Goal: Connect with others: Connect with others

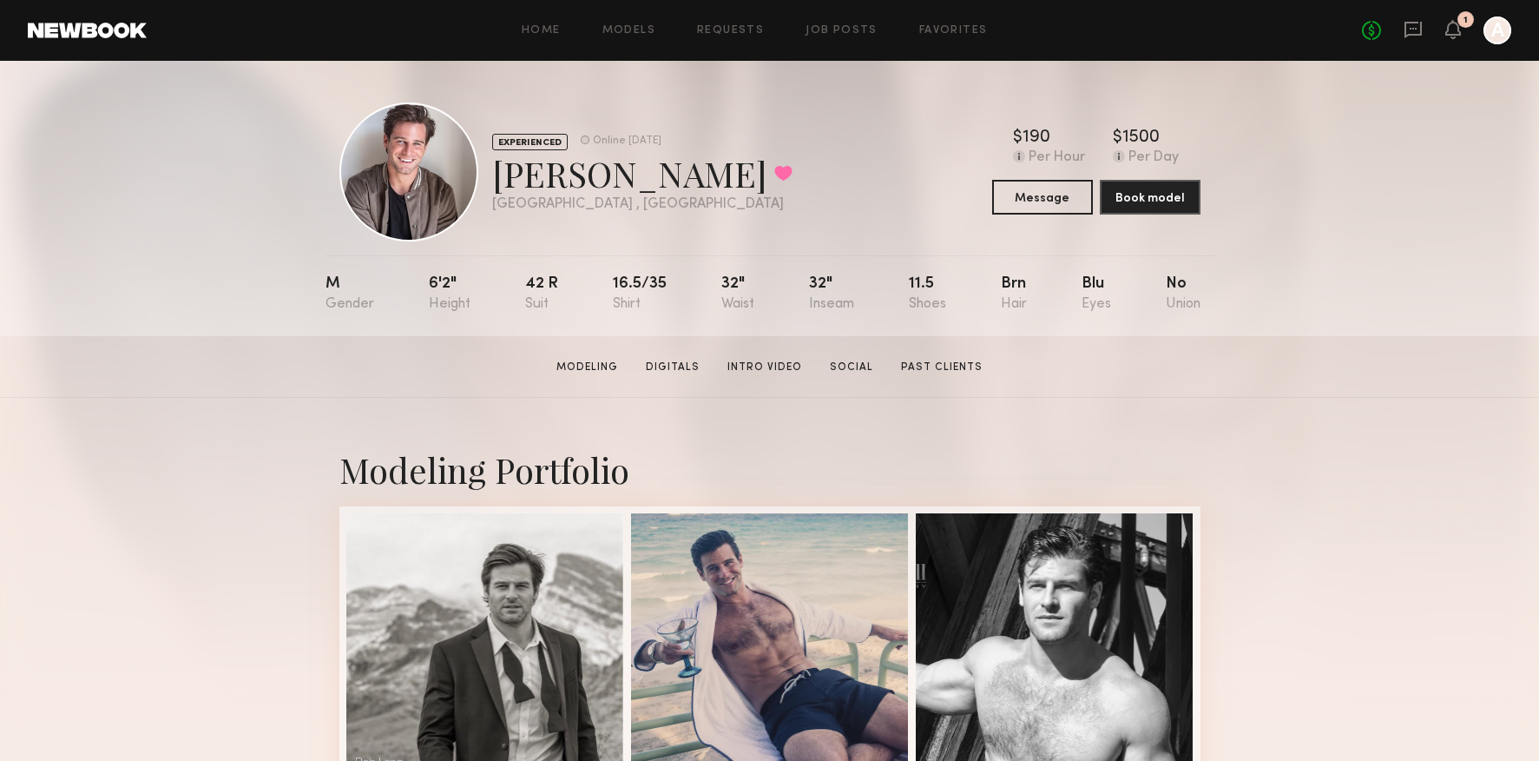
click at [1468, 32] on div "No fees up to $5,000 1 A" at bounding box center [1436, 30] width 149 height 28
click at [1458, 32] on icon at bounding box center [1453, 29] width 14 height 12
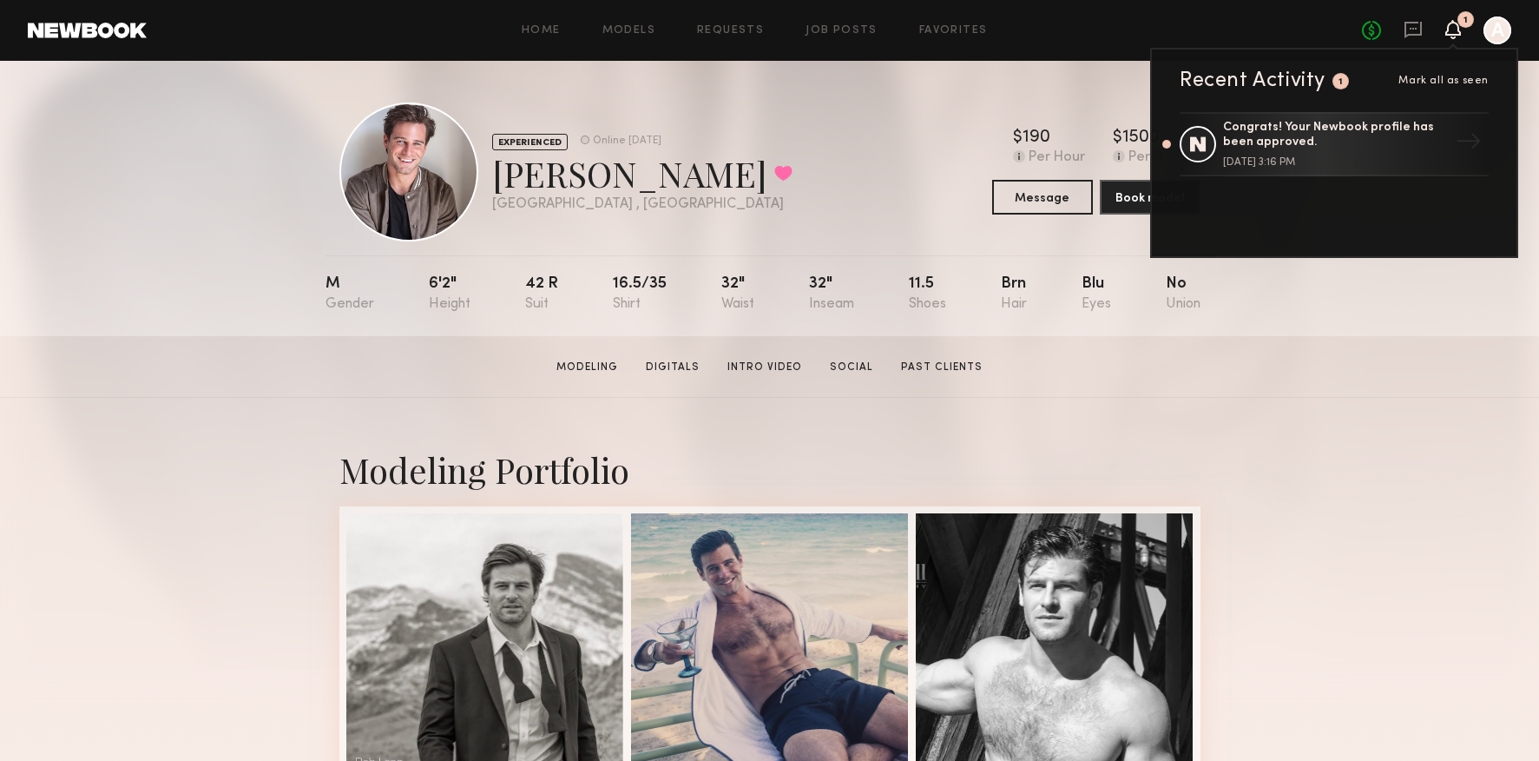
click at [1424, 32] on div "No fees up to $5,000 1 Recent Activity 1 Mark all as seen Congrats! Your Newboo…" at bounding box center [1436, 30] width 149 height 28
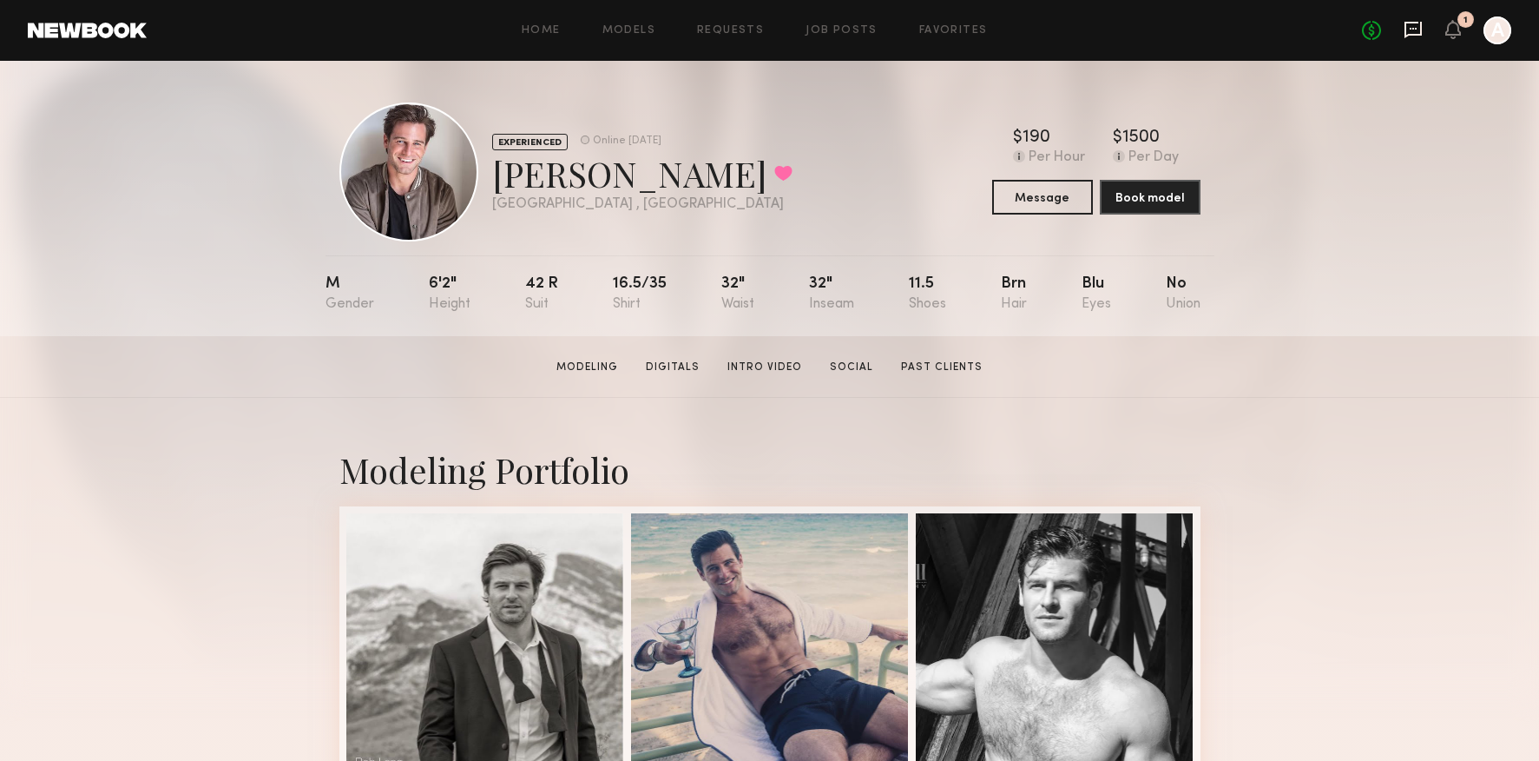
click at [1415, 34] on icon at bounding box center [1413, 30] width 17 height 16
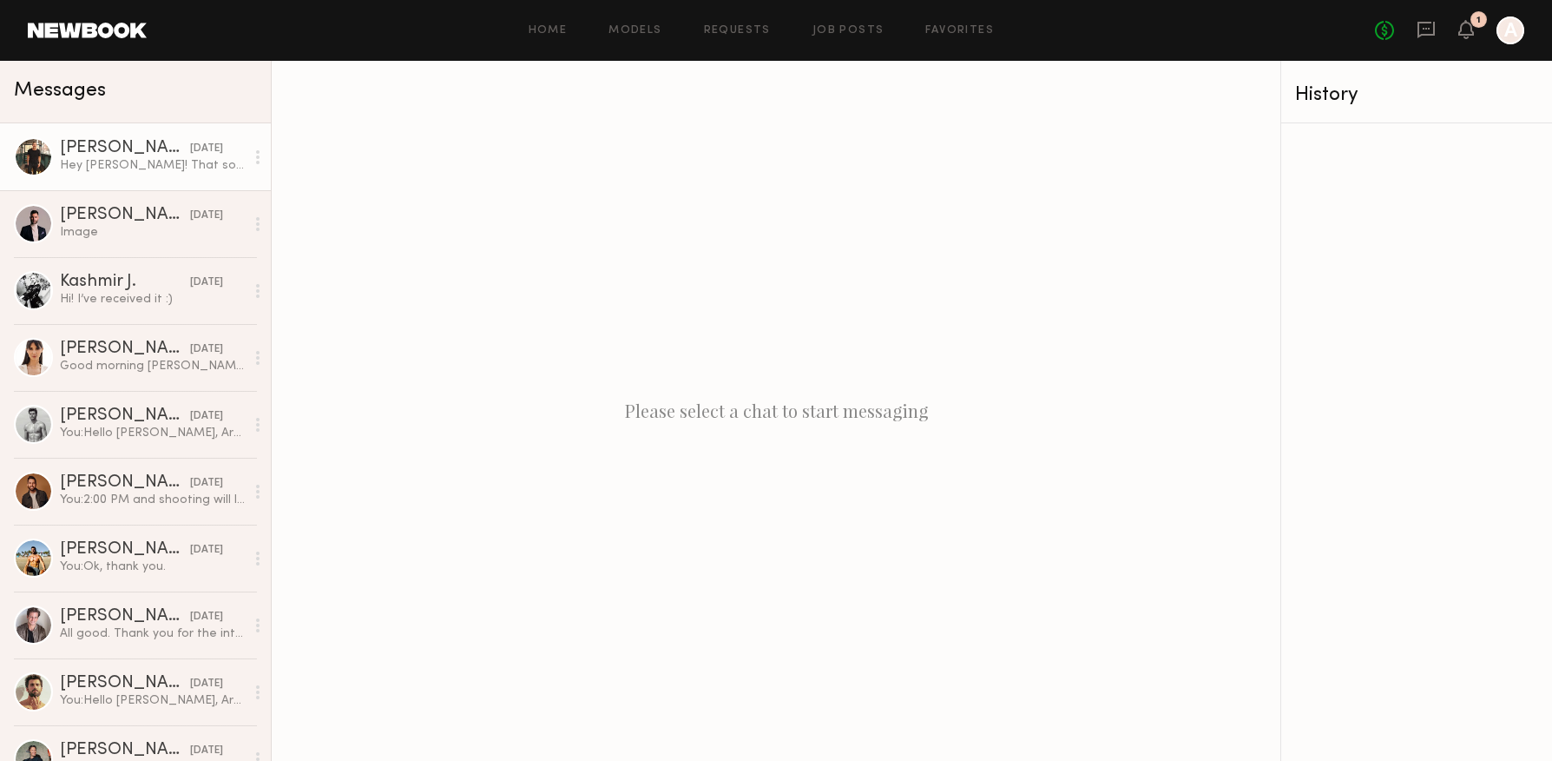
click at [90, 172] on div "Hey Alex! That sounds fun! I’m interested" at bounding box center [152, 165] width 185 height 16
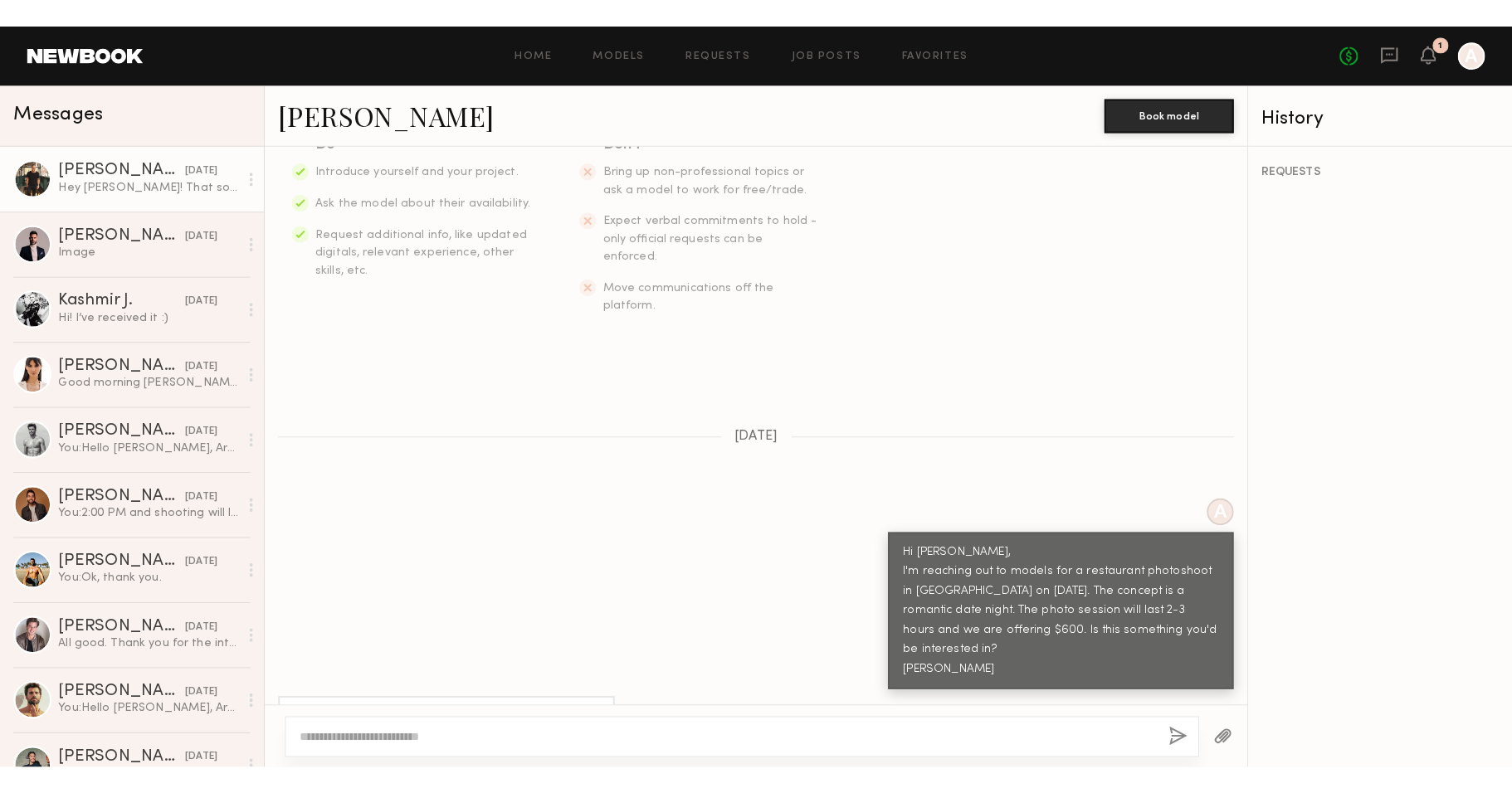
scroll to position [329, 0]
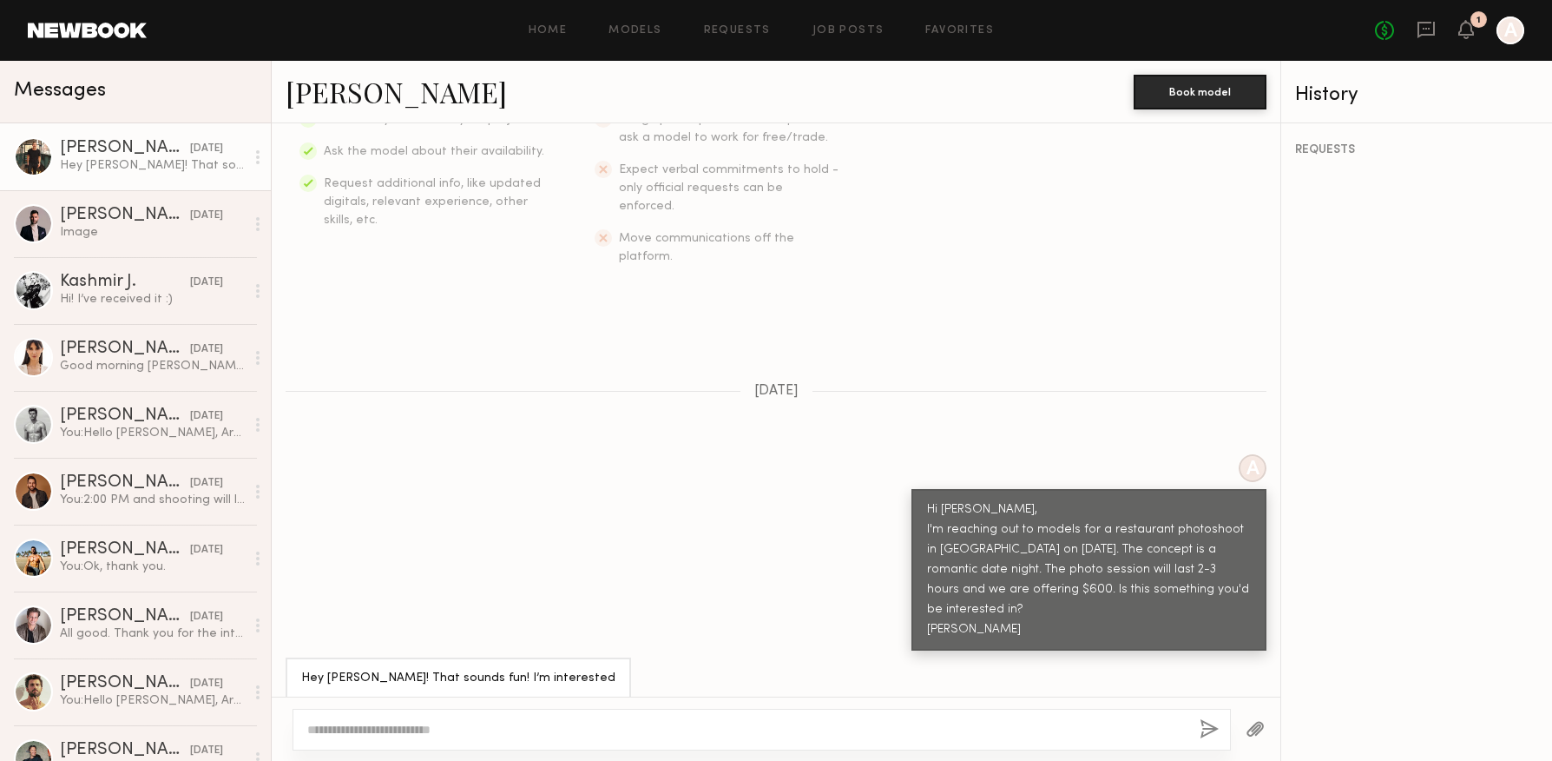
click at [36, 158] on div at bounding box center [33, 156] width 39 height 39
click at [345, 95] on link "Benjamin B." at bounding box center [396, 91] width 221 height 37
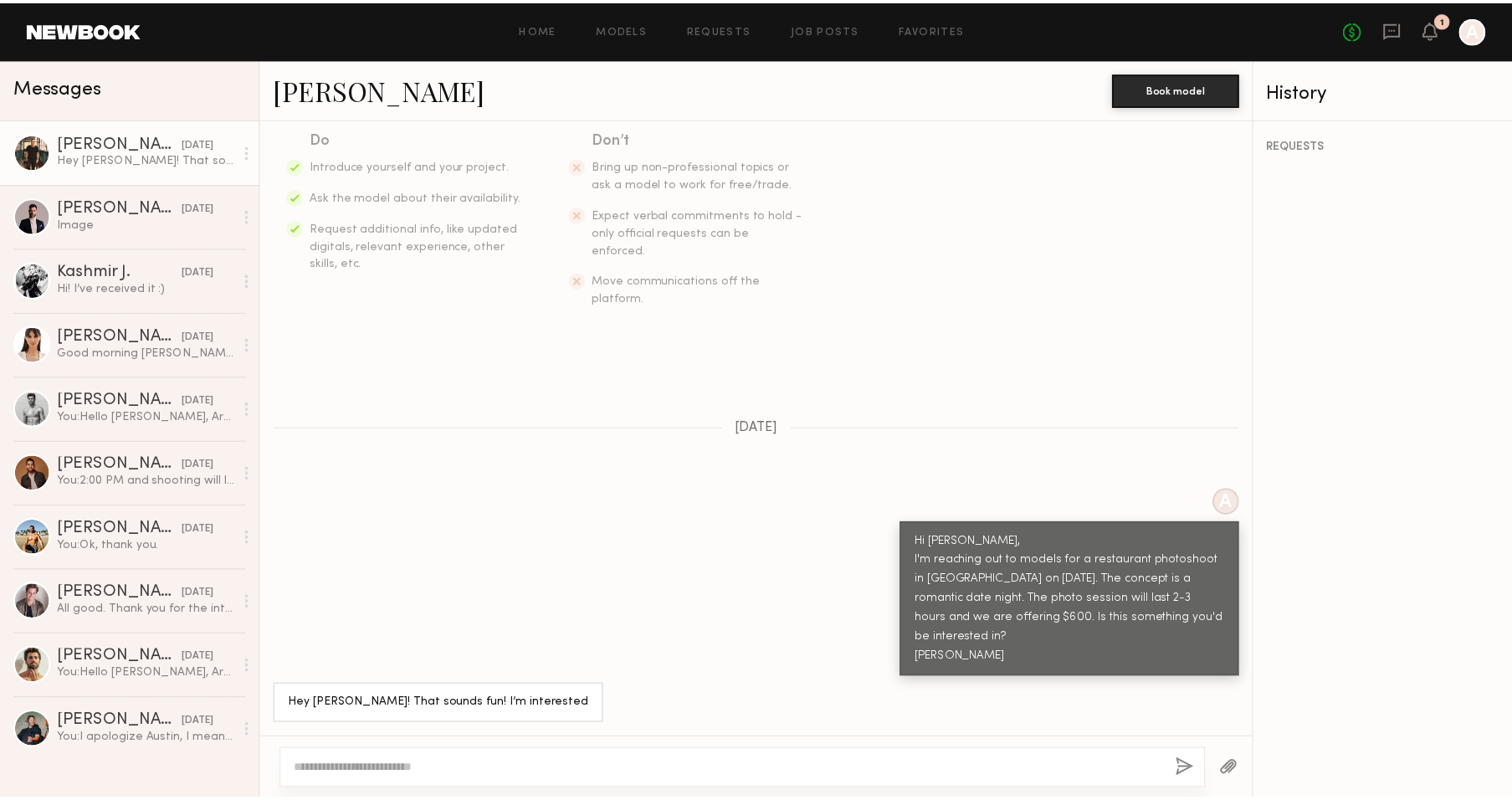
scroll to position [264, 0]
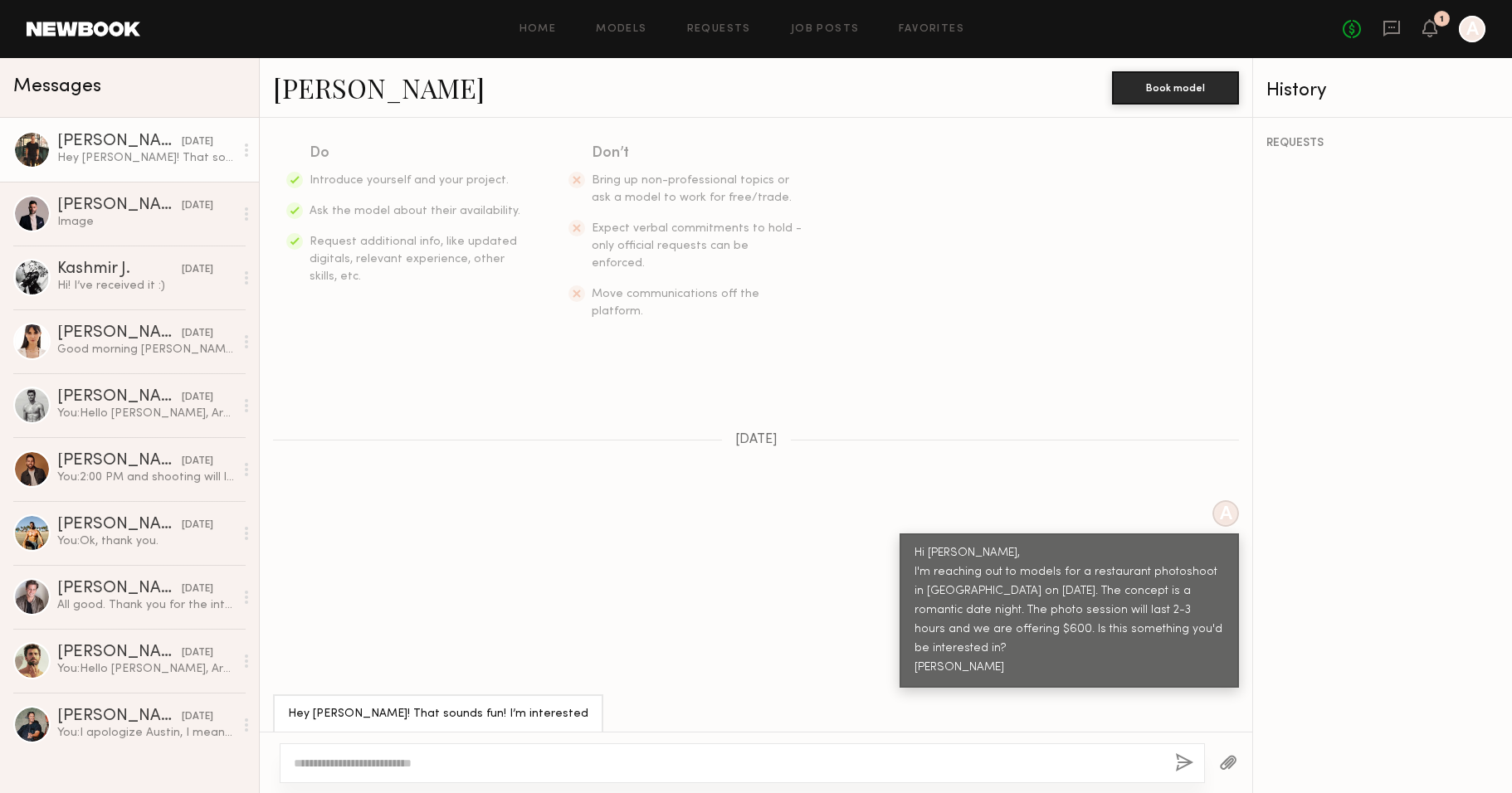
click at [954, 39] on div "Home Models Requests Job Posts Favorites Sign Out No fees up to $5,000 1 A" at bounding box center [812, 29] width 1345 height 27
click at [936, 34] on div "Home Models Requests Job Posts Favorites Sign Out No fees up to $5,000 1 A" at bounding box center [812, 29] width 1345 height 27
click at [940, 28] on link "Favorites" at bounding box center [931, 29] width 66 height 11
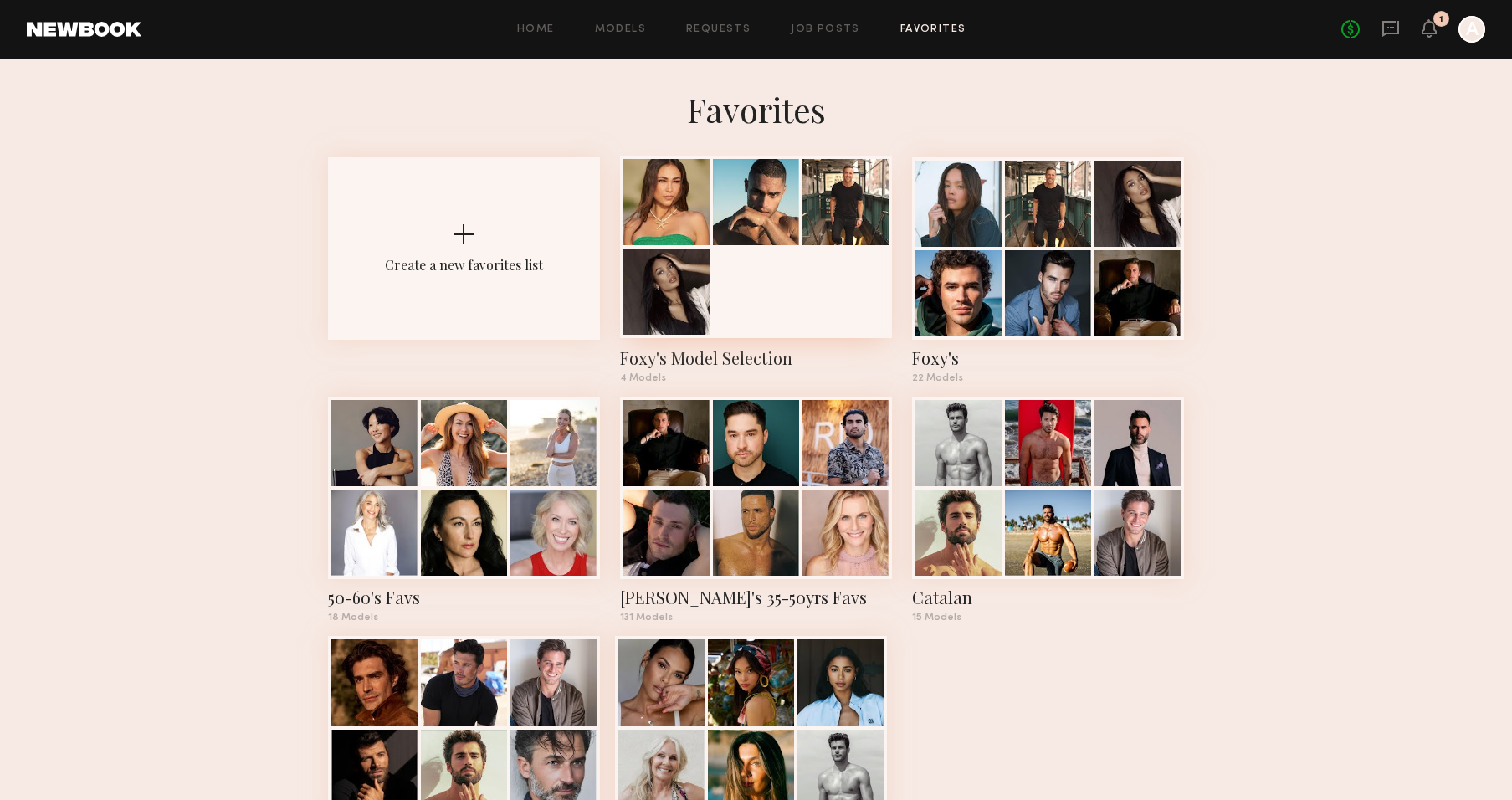
click at [691, 301] on div at bounding box center [666, 291] width 86 height 86
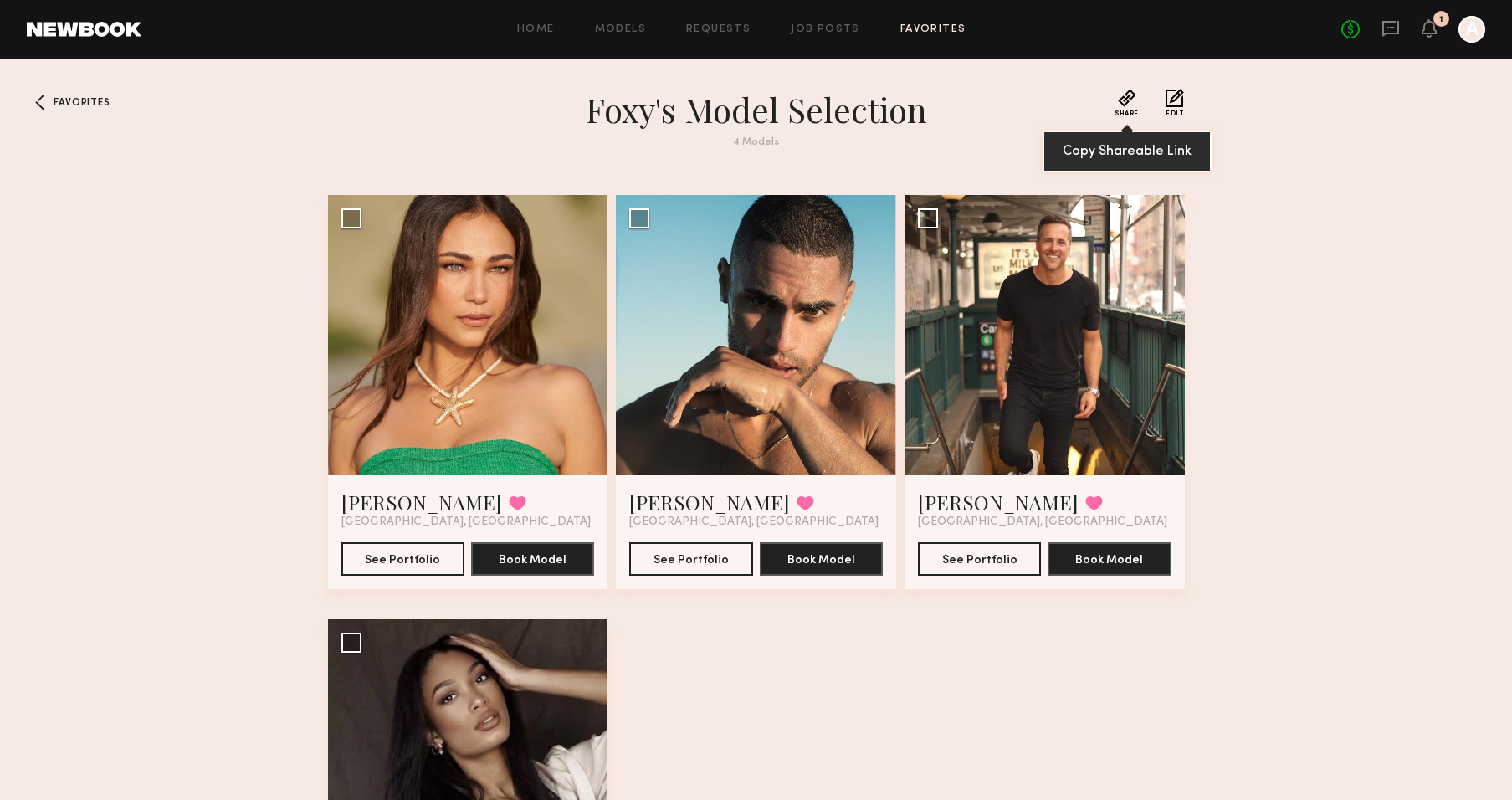
click at [1114, 102] on button "Share" at bounding box center [1126, 103] width 24 height 29
click at [1340, 625] on div "Favorites Foxy's Model Selection 4 Models Share Copied! Edit Lisa D. Favorited …" at bounding box center [756, 578] width 1512 height 980
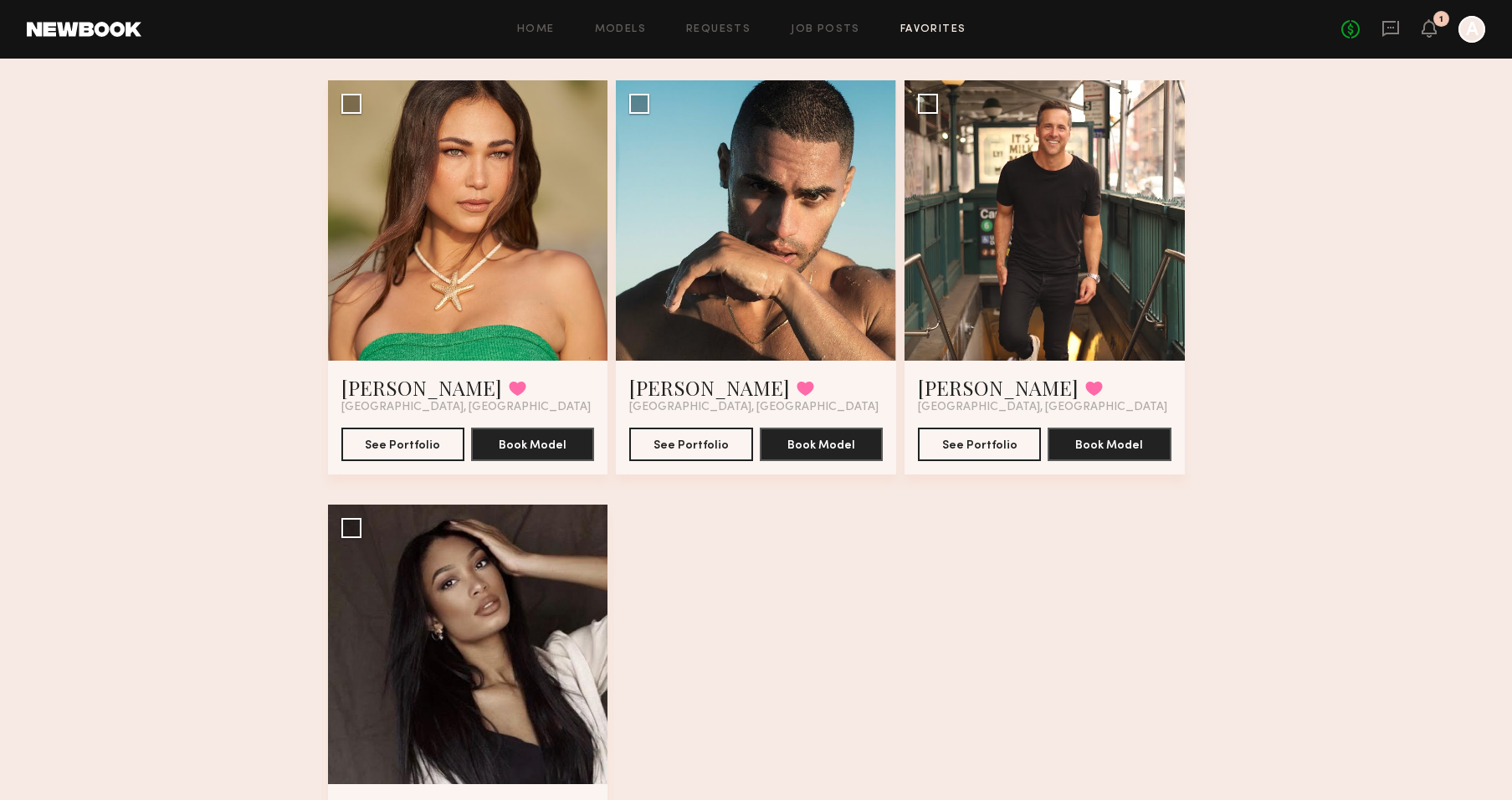
scroll to position [270, 0]
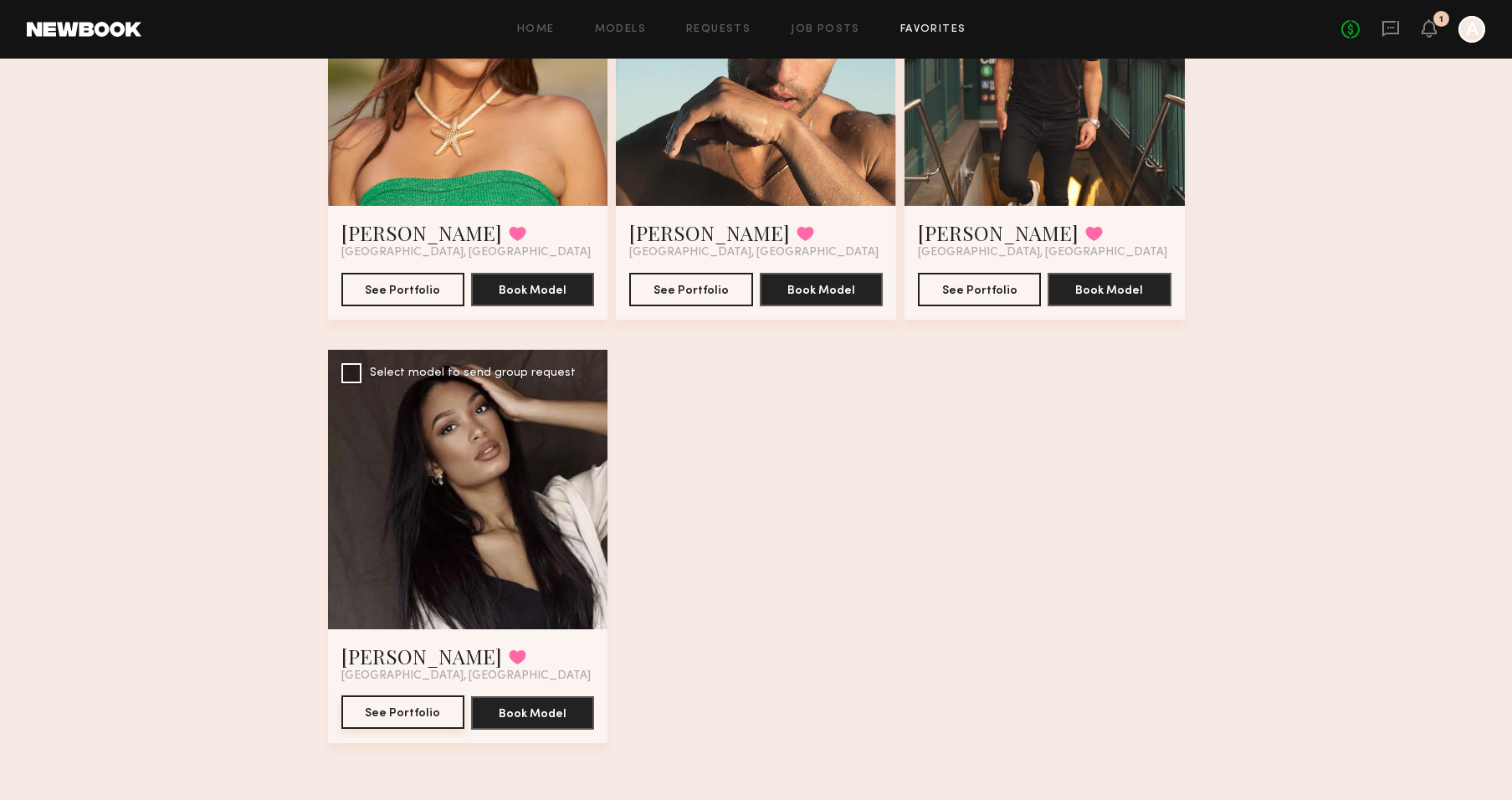
click at [394, 725] on button "See Portfolio" at bounding box center [403, 711] width 123 height 34
click at [666, 232] on link "Ryan K." at bounding box center [709, 232] width 161 height 27
click at [345, 231] on link "[PERSON_NAME]" at bounding box center [421, 232] width 161 height 27
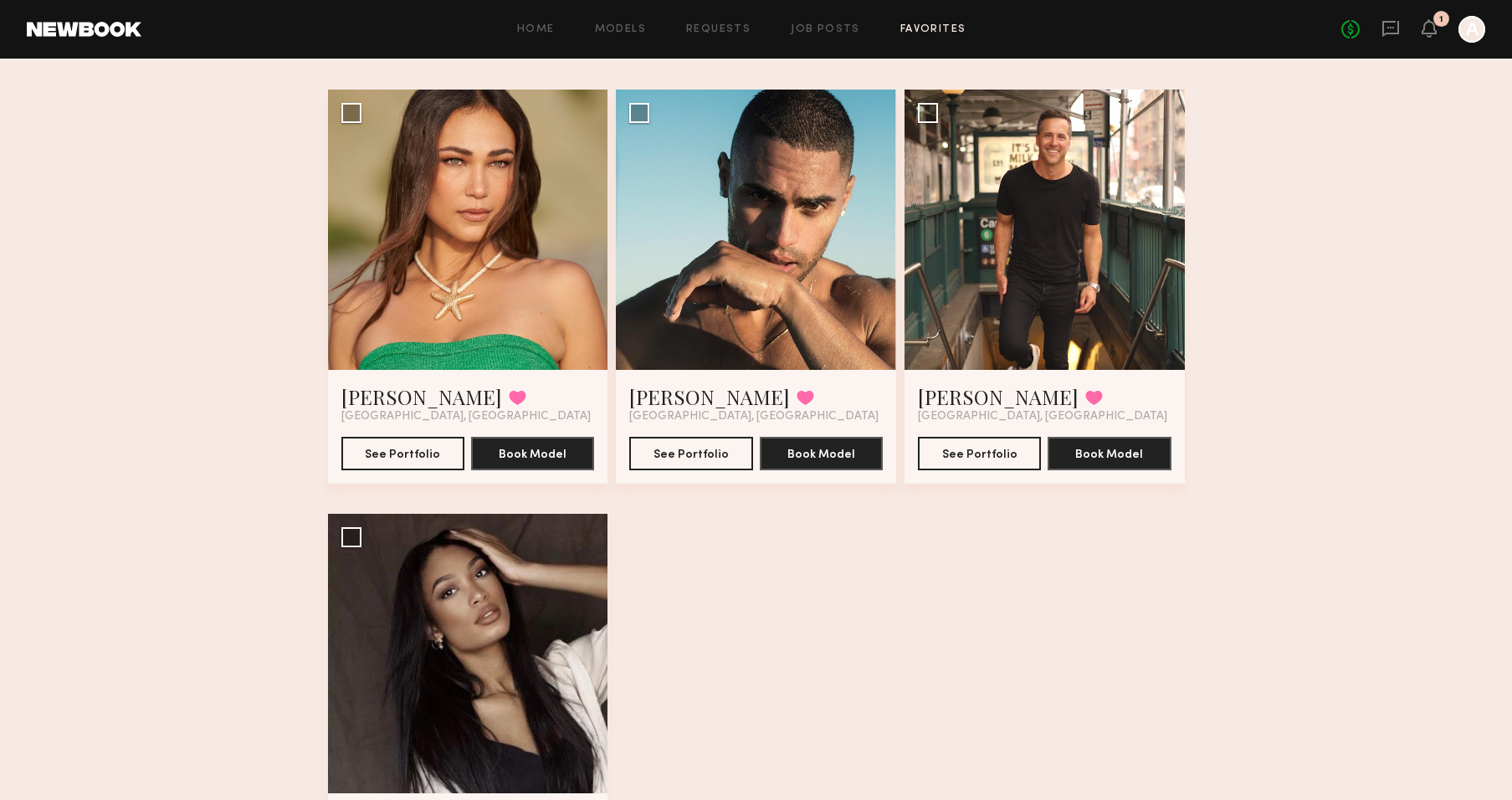
scroll to position [0, 0]
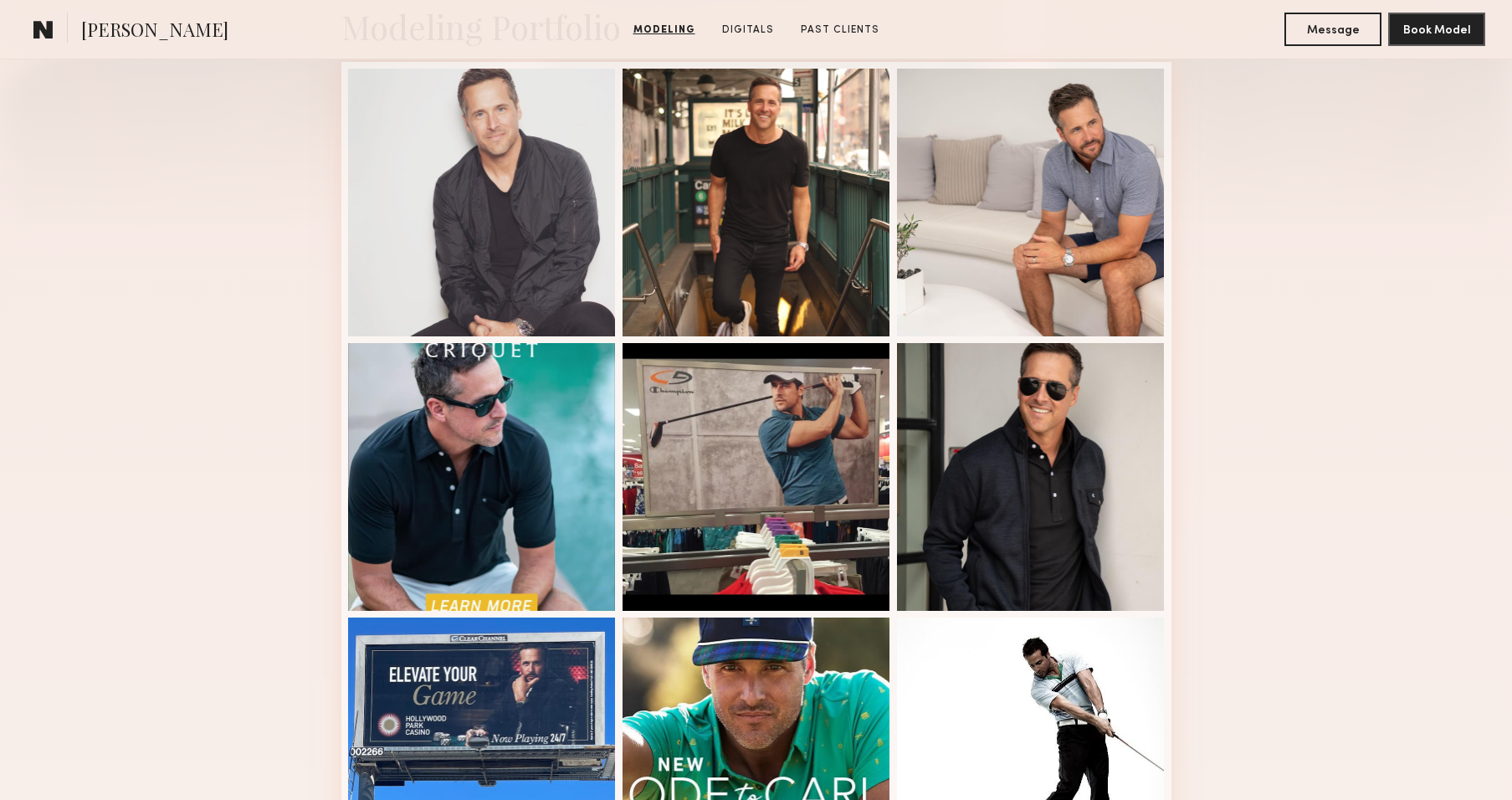
scroll to position [429, 0]
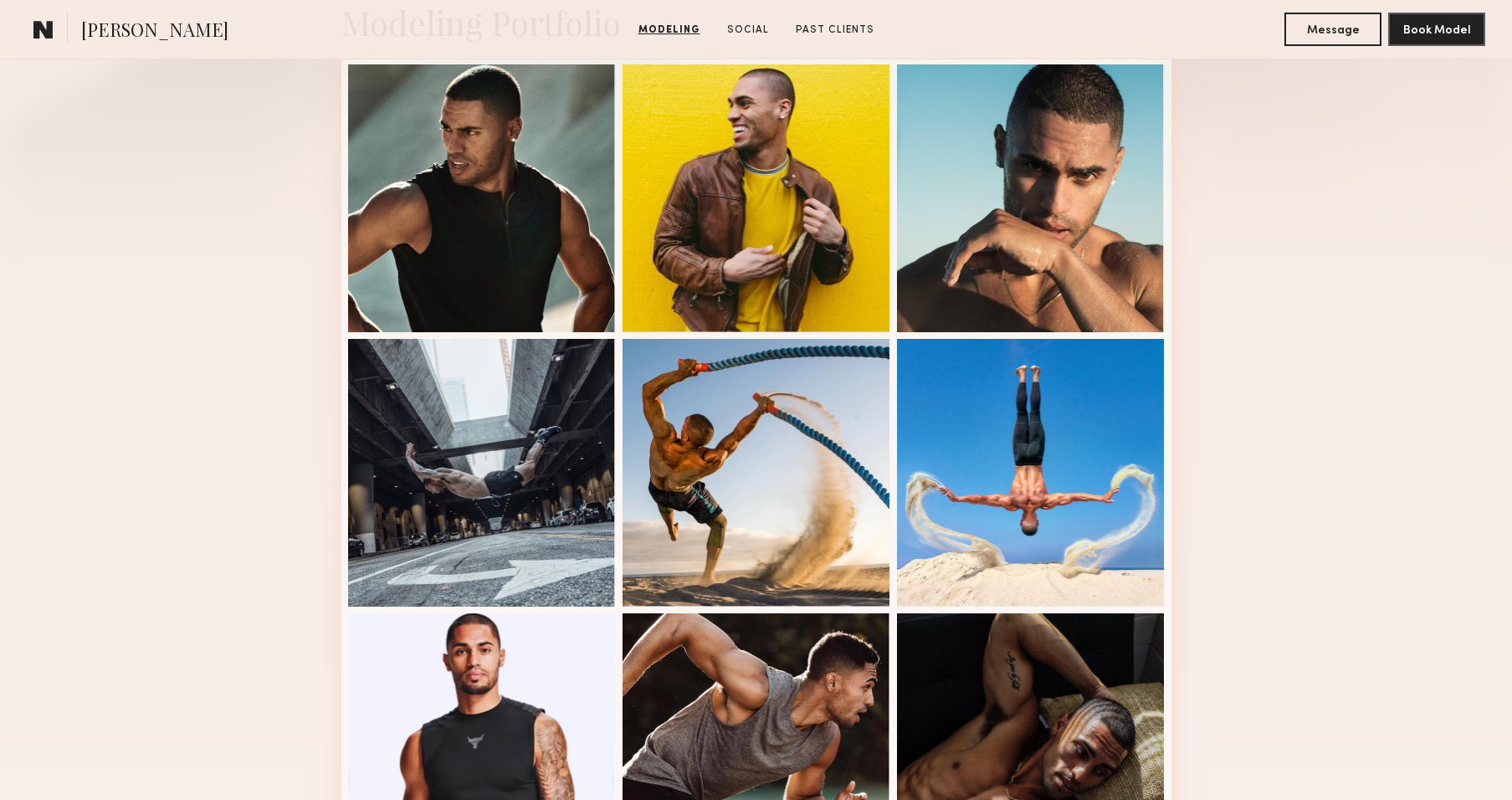
scroll to position [440, 0]
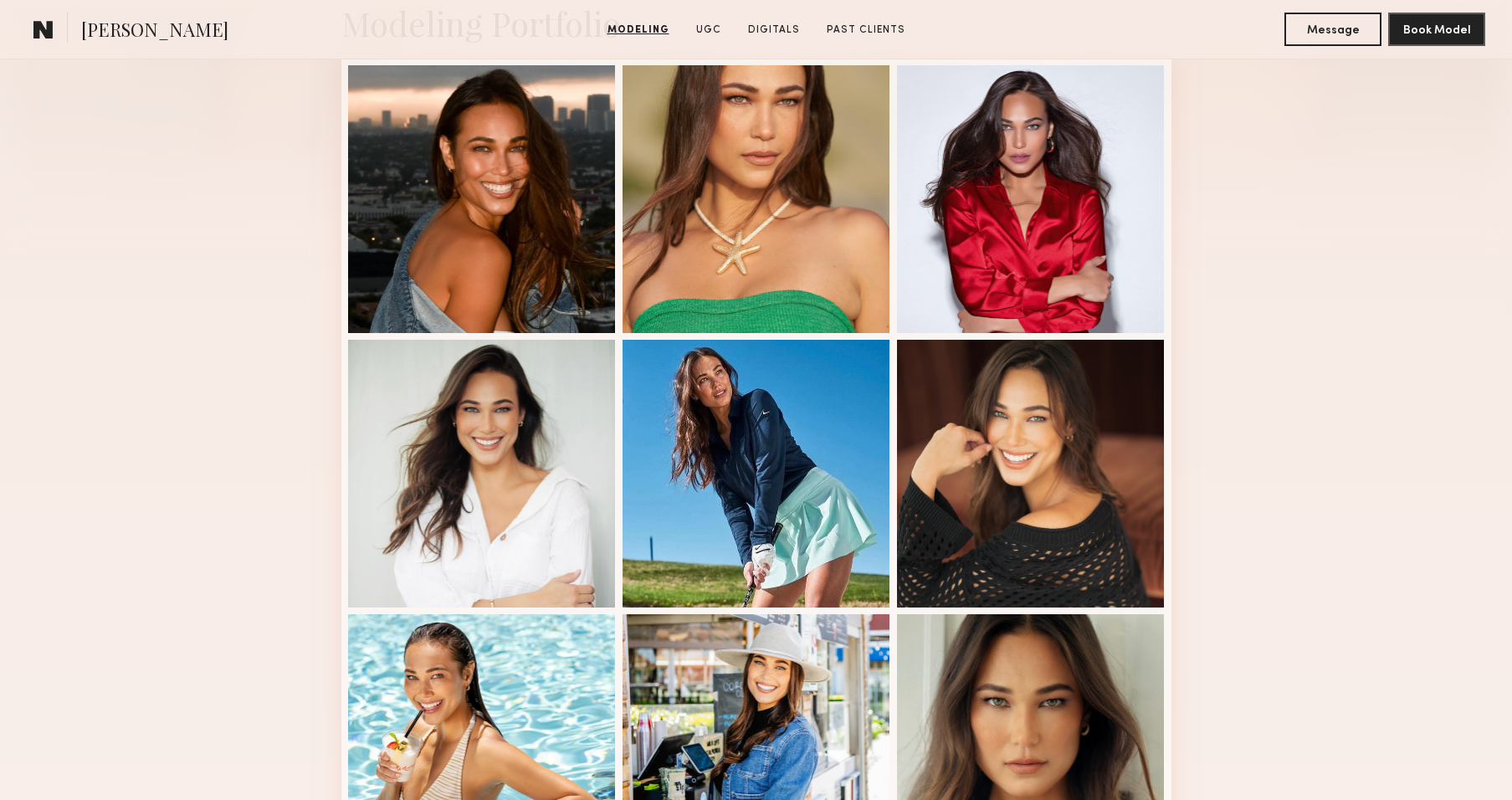
scroll to position [430, 0]
